Goal: Task Accomplishment & Management: Use online tool/utility

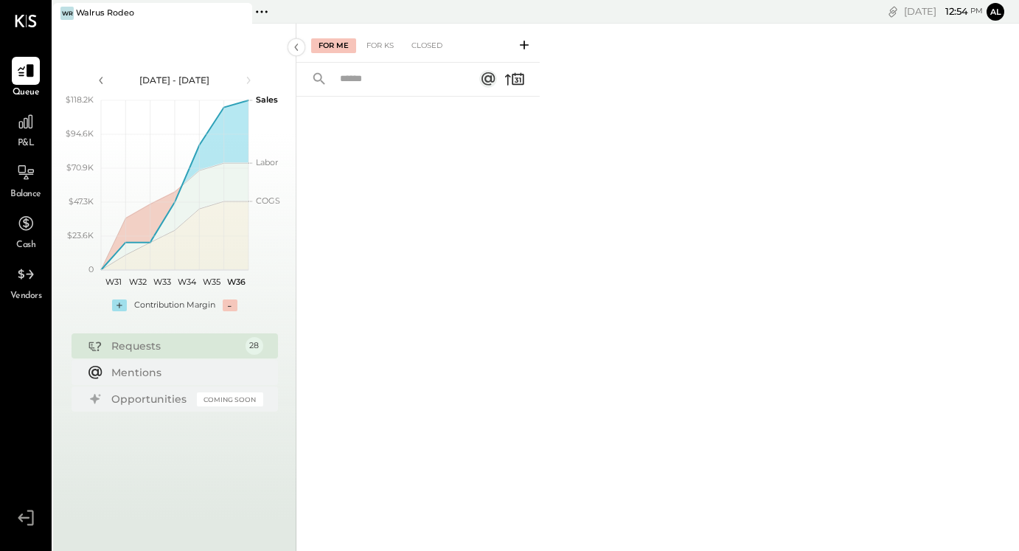
click at [264, 15] on icon at bounding box center [261, 11] width 19 height 19
click at [19, 531] on div at bounding box center [26, 528] width 44 height 44
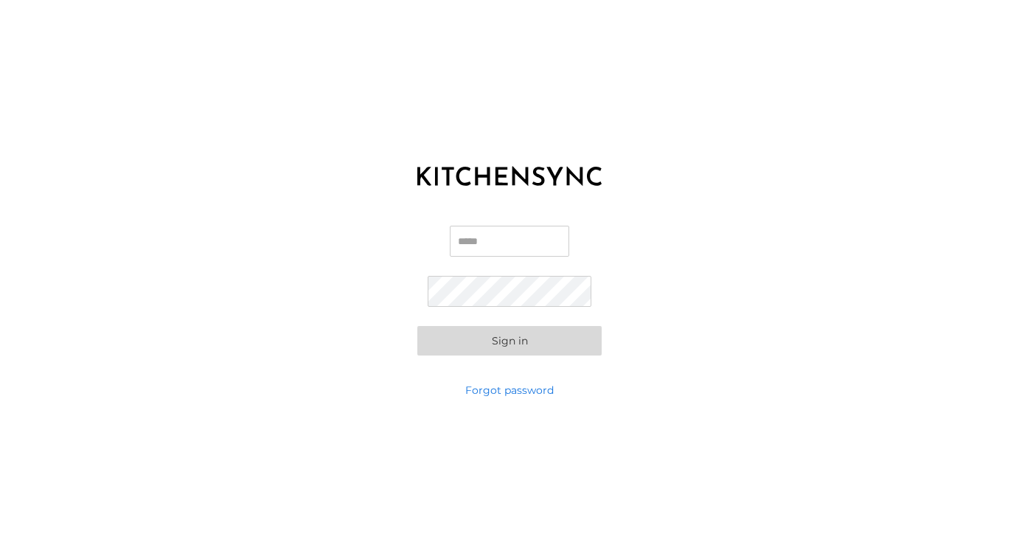
type input "**********"
click at [509, 340] on button "Sign in" at bounding box center [509, 340] width 184 height 29
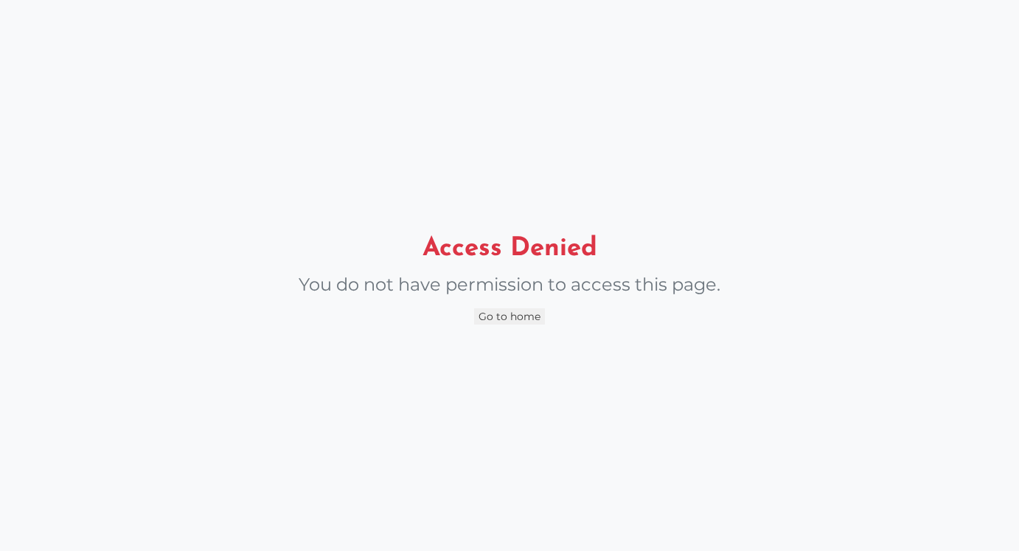
click at [518, 347] on div "Access Denied You do not have permission to access this page. Go to home" at bounding box center [509, 275] width 1019 height 551
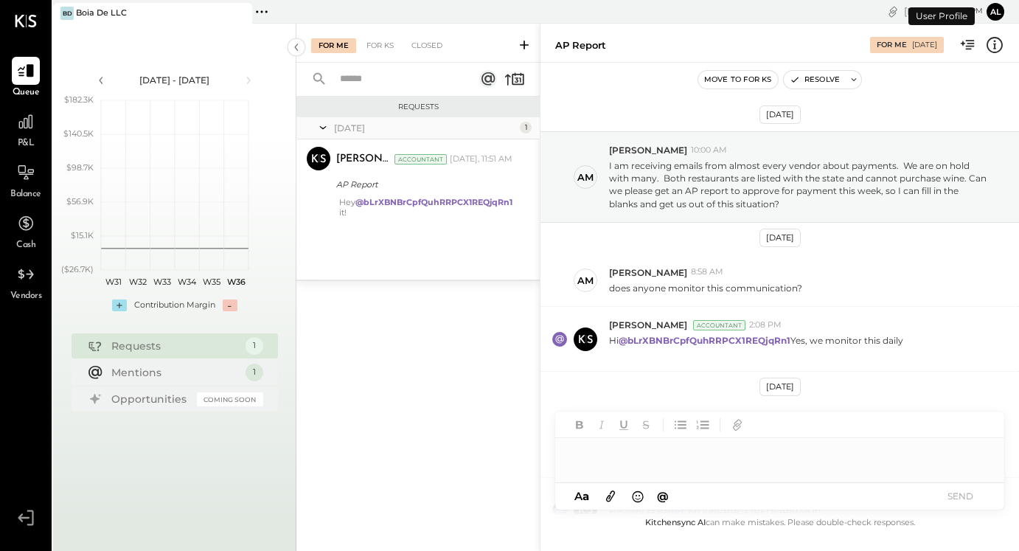
scroll to position [137, 0]
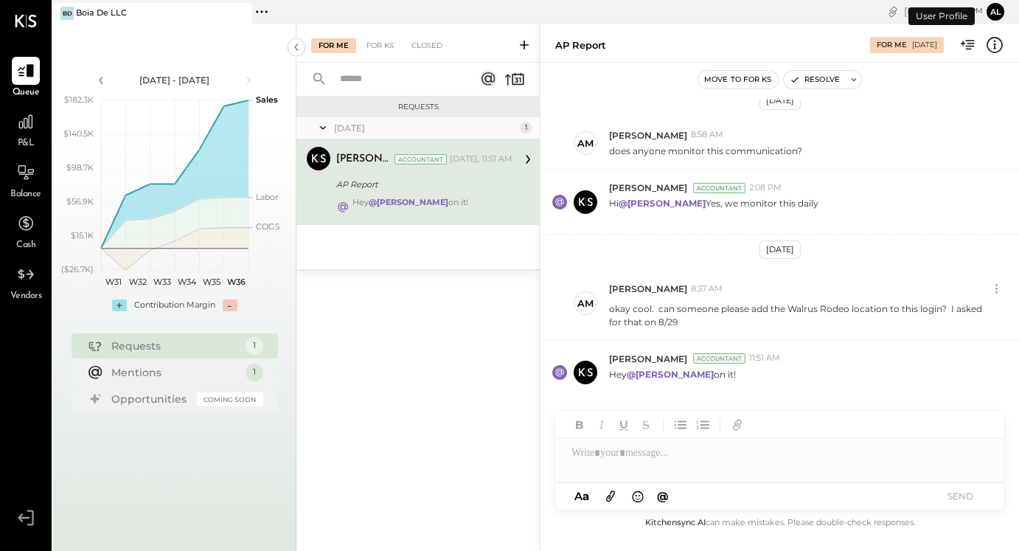
click at [273, 12] on div "Pinned Locations ( 1 ) Boia De LLC No locations detected" at bounding box center [389, 12] width 275 height 24
click at [268, 12] on icon at bounding box center [261, 11] width 19 height 19
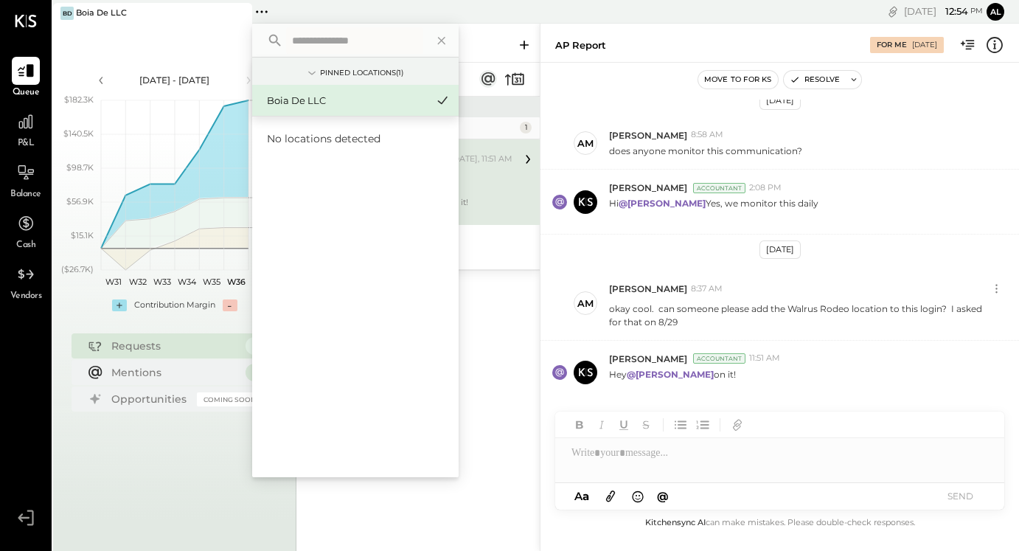
click at [268, 12] on icon at bounding box center [261, 11] width 19 height 19
click at [530, 425] on div "Requests [DATE] 1 [PERSON_NAME] Accountant [PERSON_NAME] Accountant [DATE], 11:…" at bounding box center [417, 304] width 243 height 415
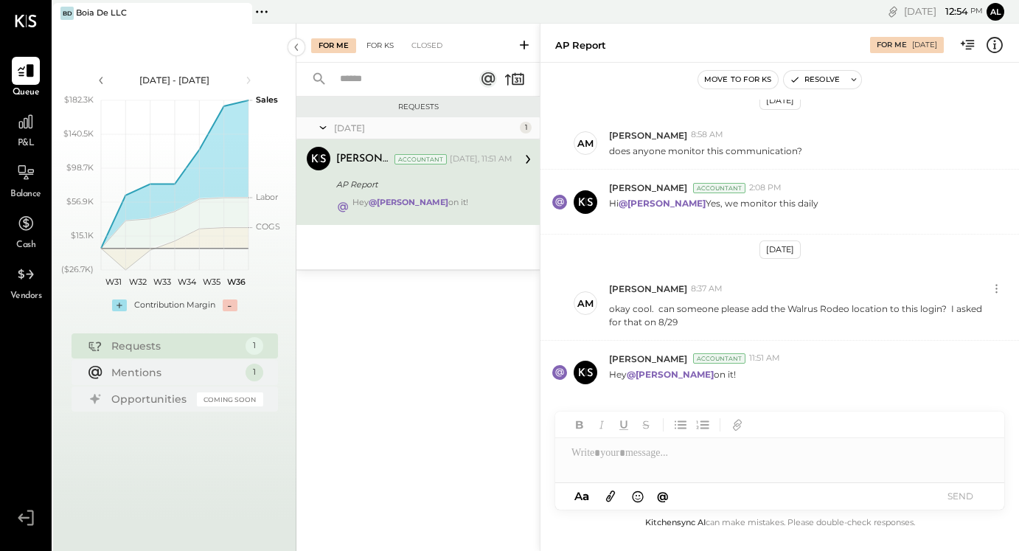
click at [376, 46] on div "For KS" at bounding box center [380, 45] width 42 height 15
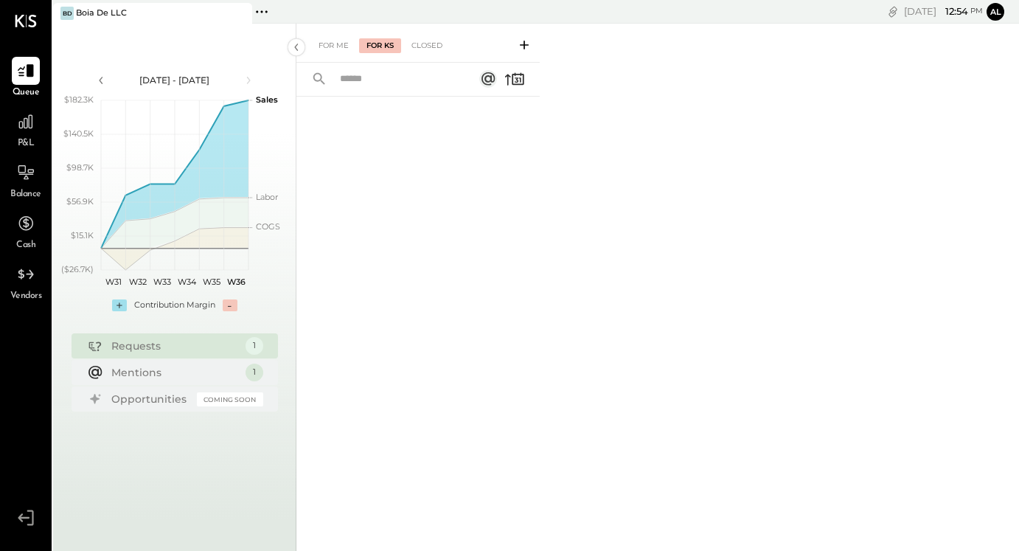
click at [522, 48] on icon at bounding box center [524, 45] width 15 height 15
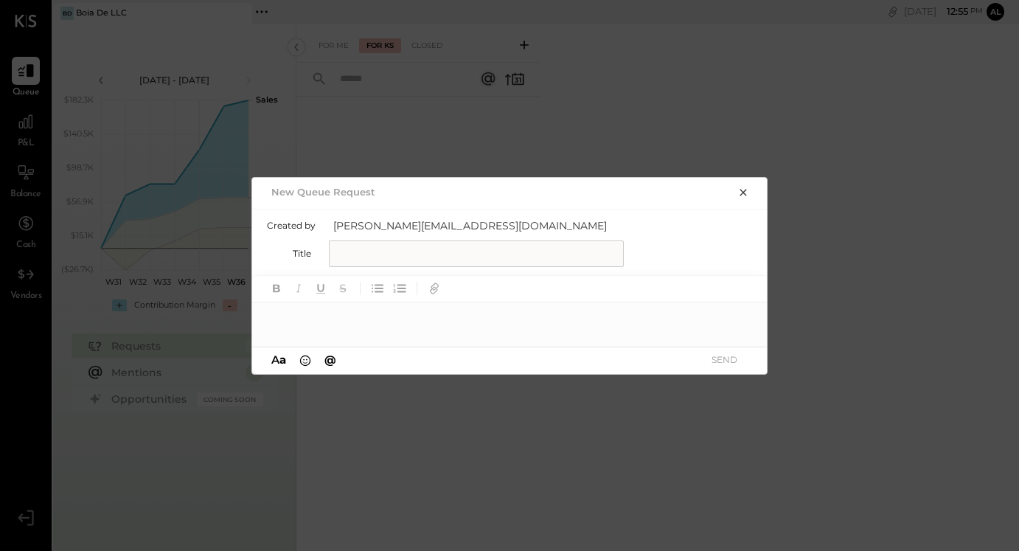
click at [753, 204] on div "New Queue Request" at bounding box center [510, 192] width 516 height 28
click at [745, 194] on icon "button" at bounding box center [742, 192] width 7 height 7
